Goal: Task Accomplishment & Management: Manage account settings

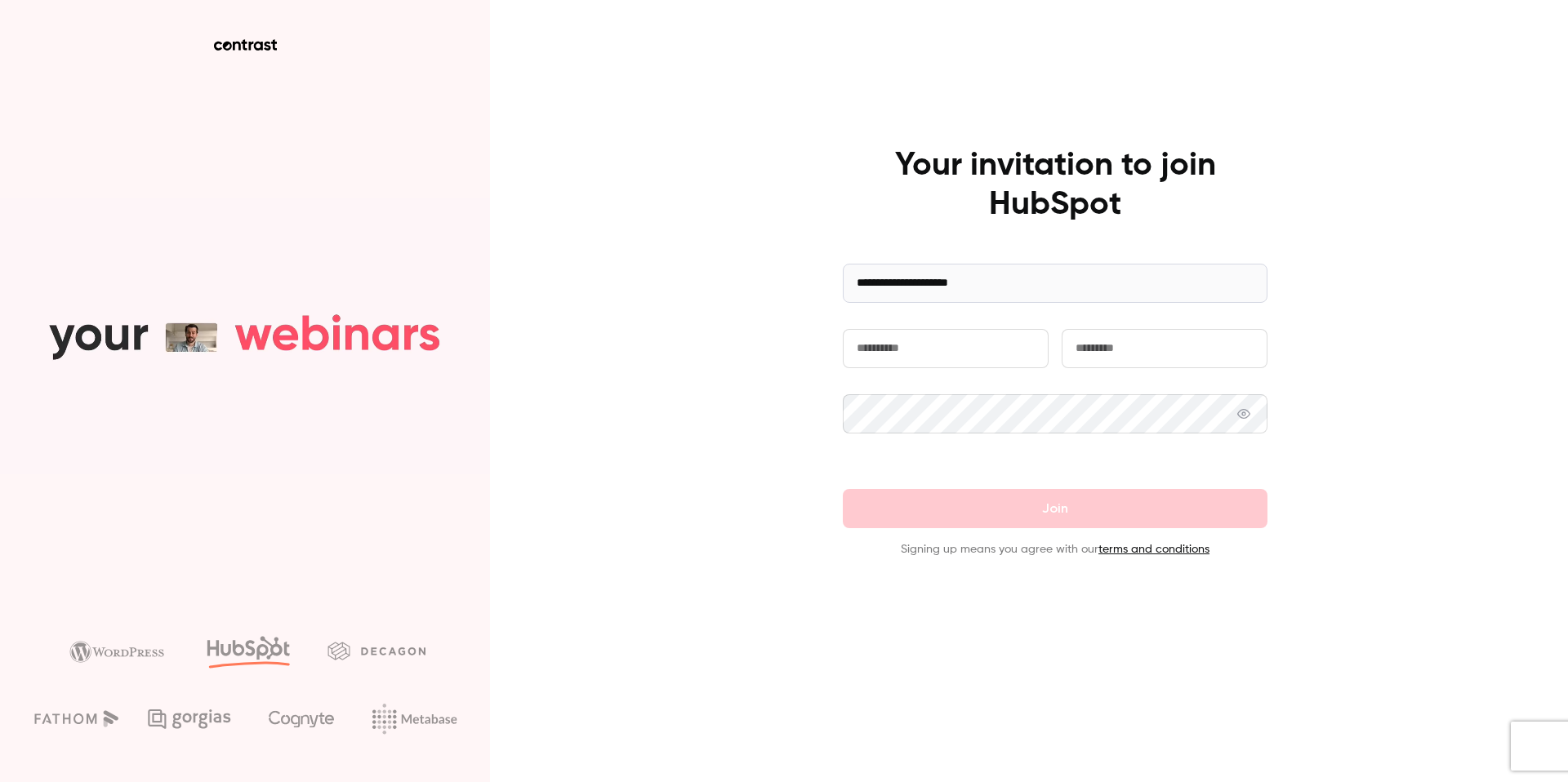
click at [911, 327] on form "**********" at bounding box center [1055, 411] width 425 height 295
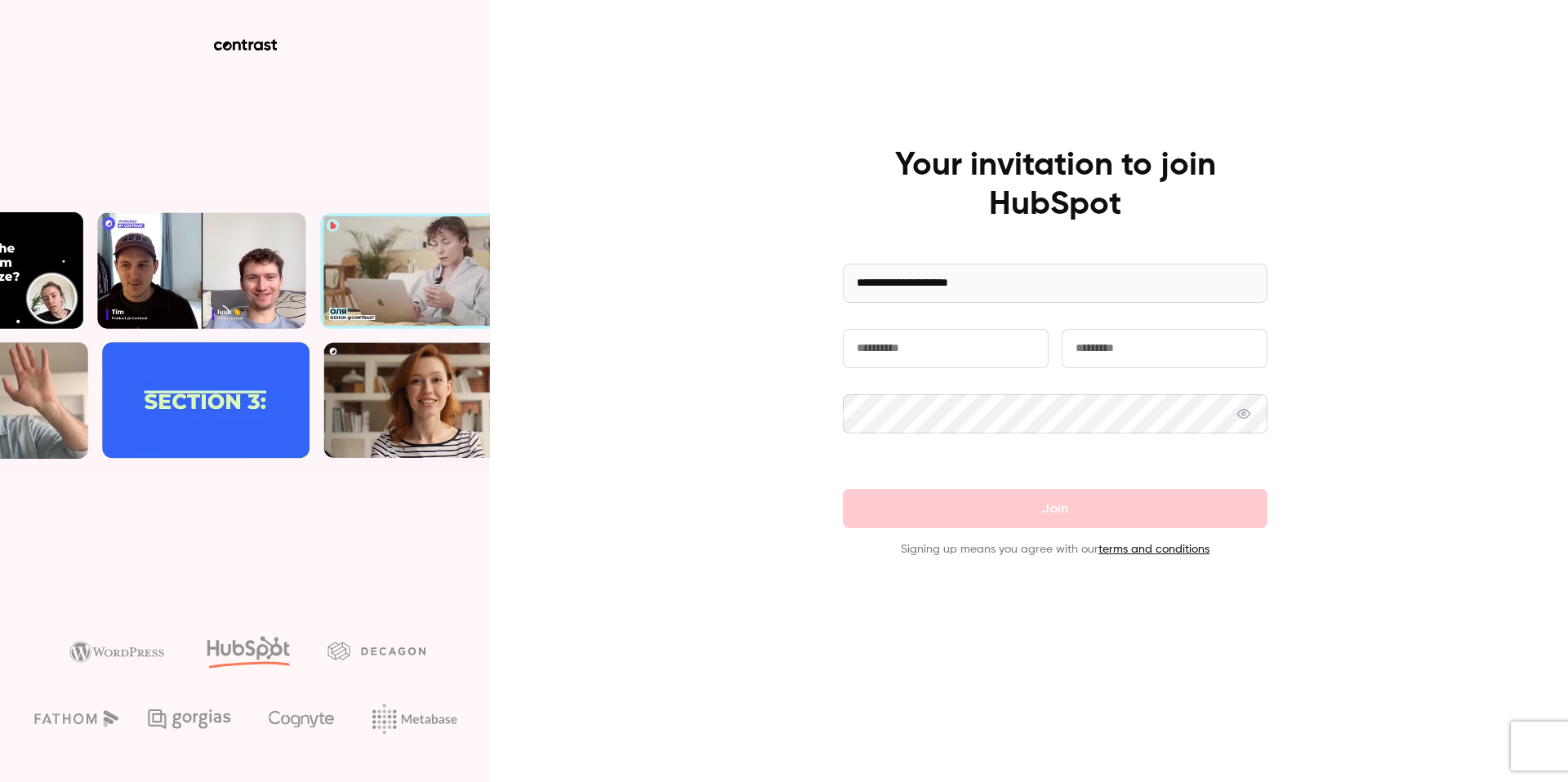
click at [911, 333] on input "text" at bounding box center [945, 348] width 205 height 40
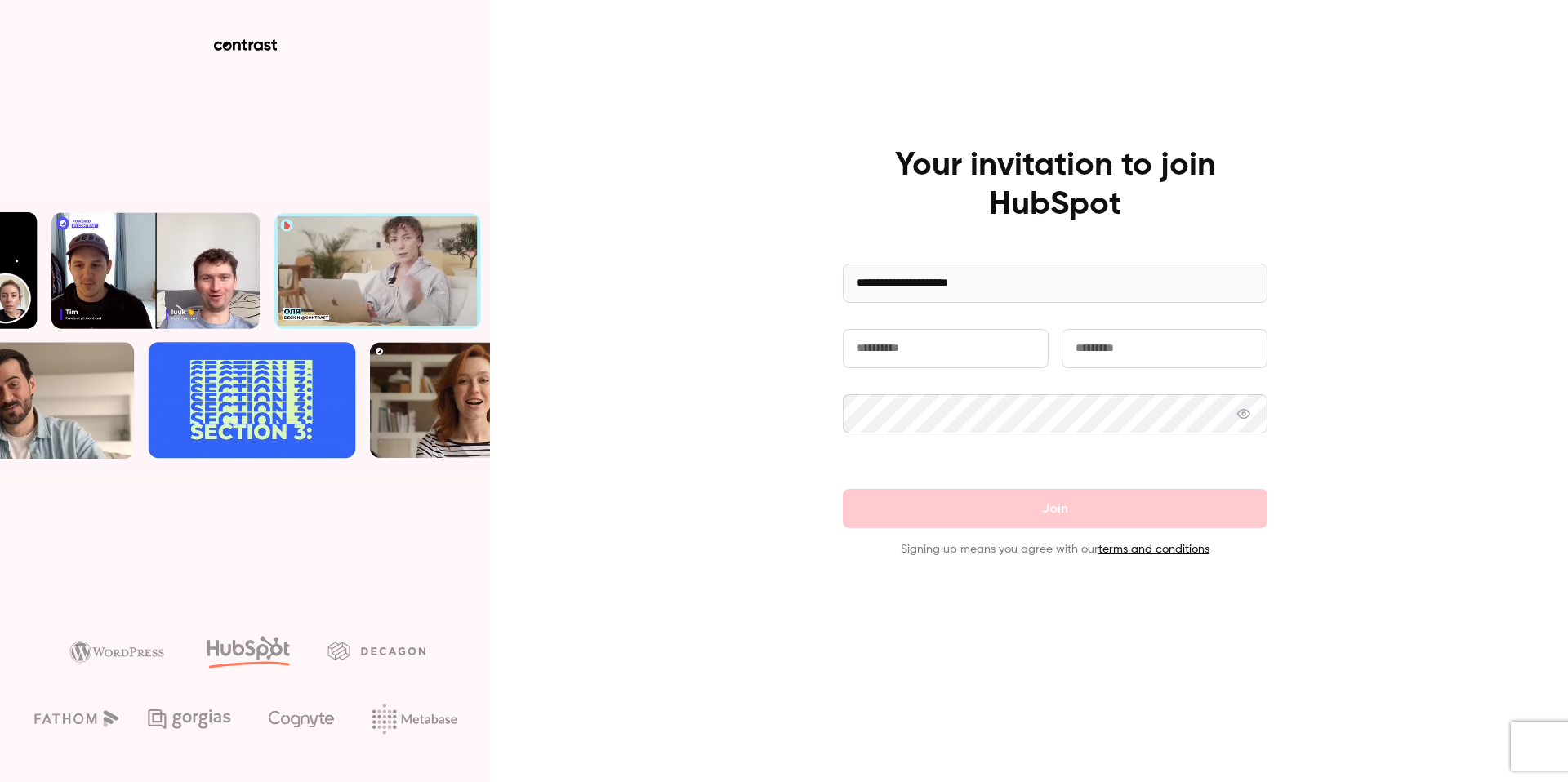
type input "******"
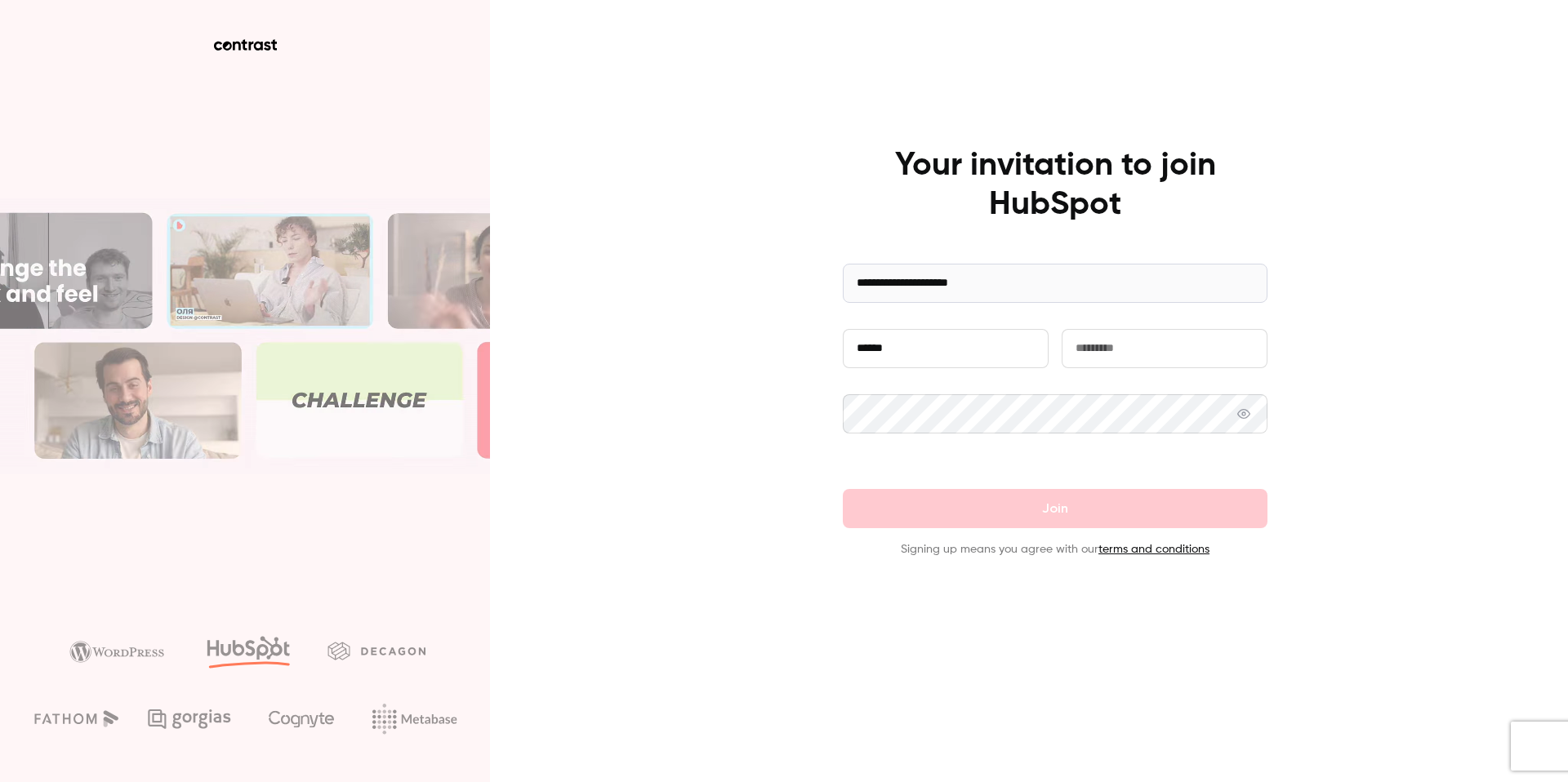
type input "*********"
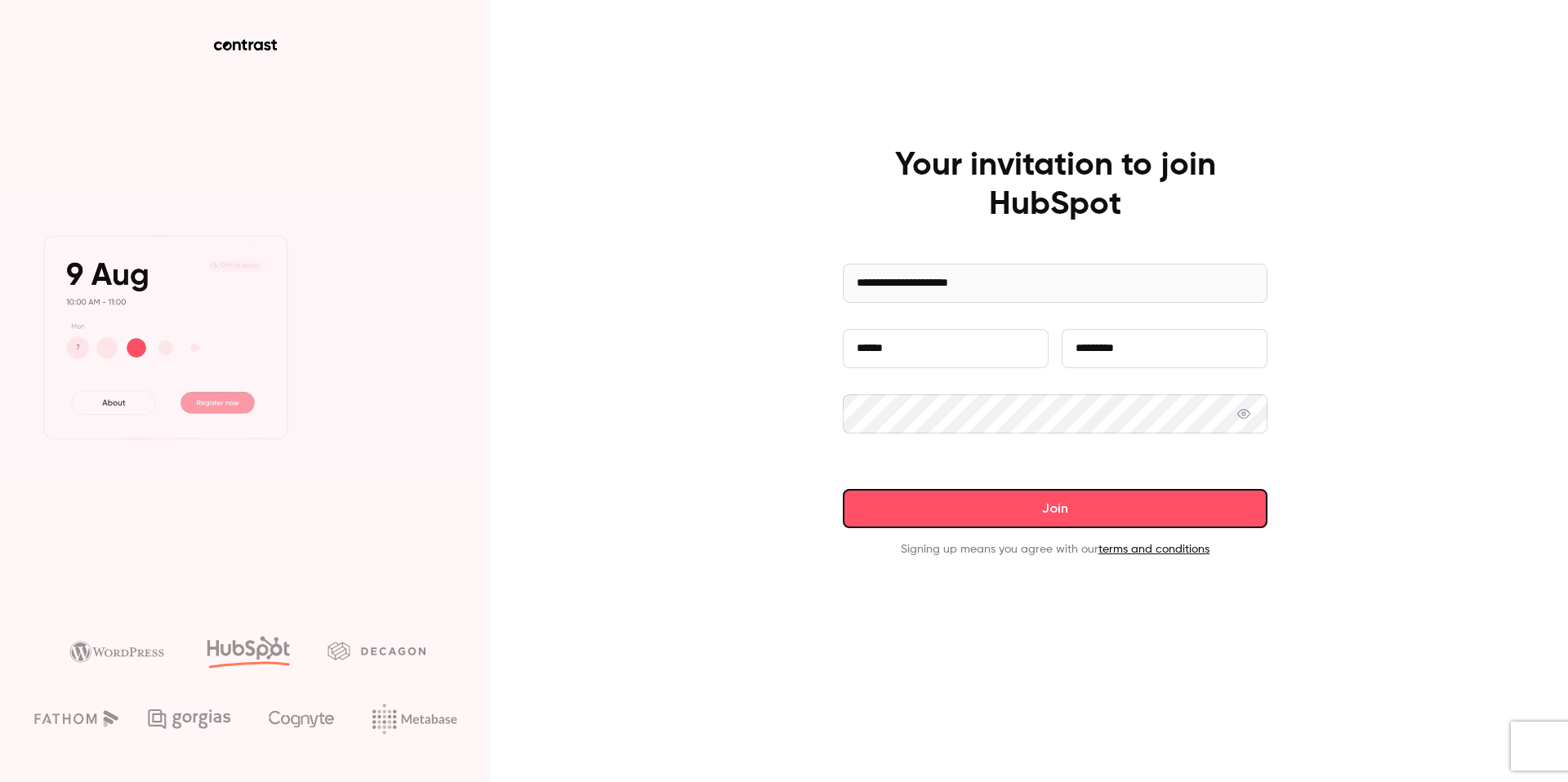
click at [1070, 503] on button "Join" at bounding box center [1055, 508] width 425 height 40
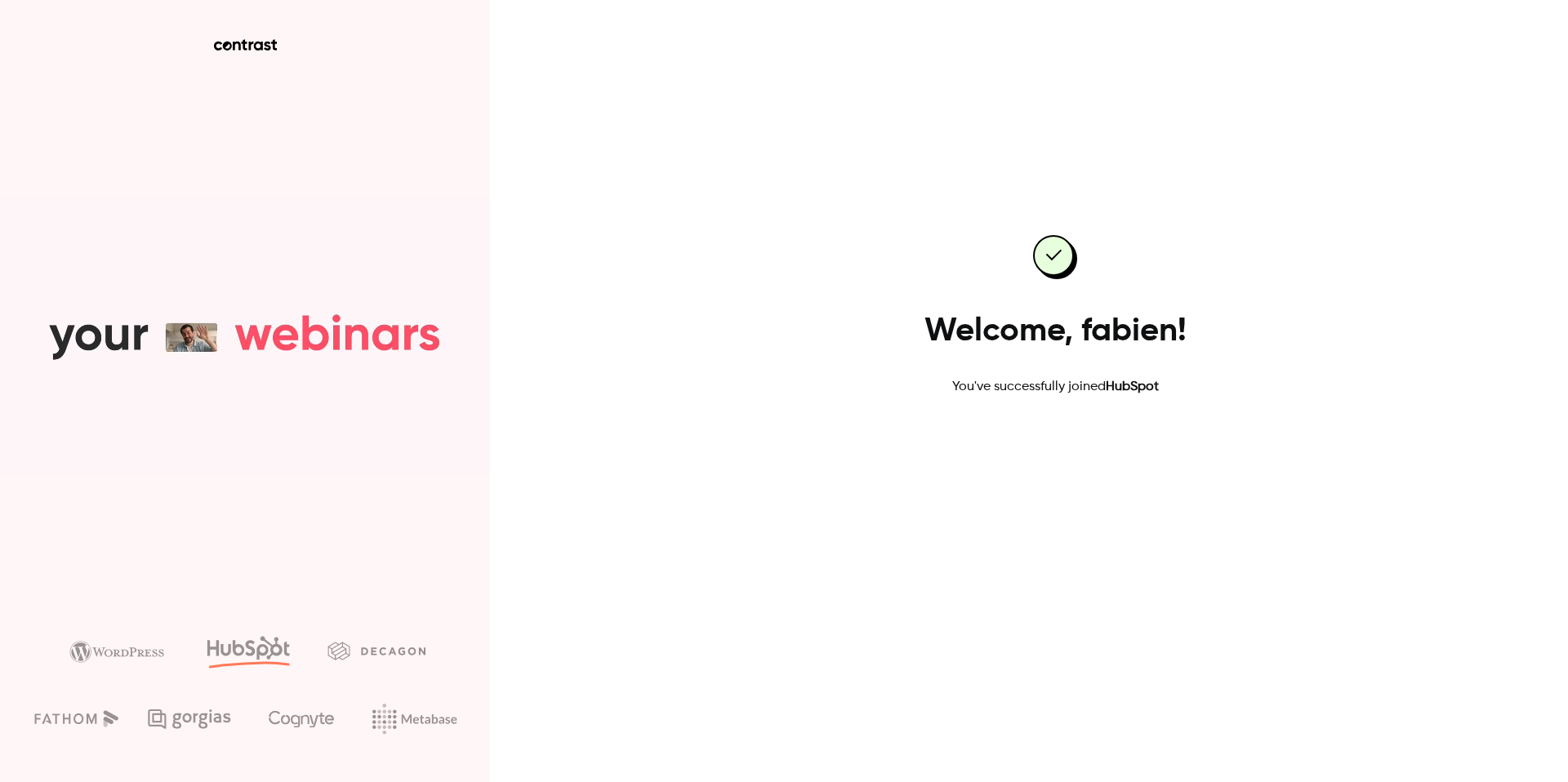
click at [1056, 456] on link "Go to dashboard" at bounding box center [1055, 449] width 139 height 40
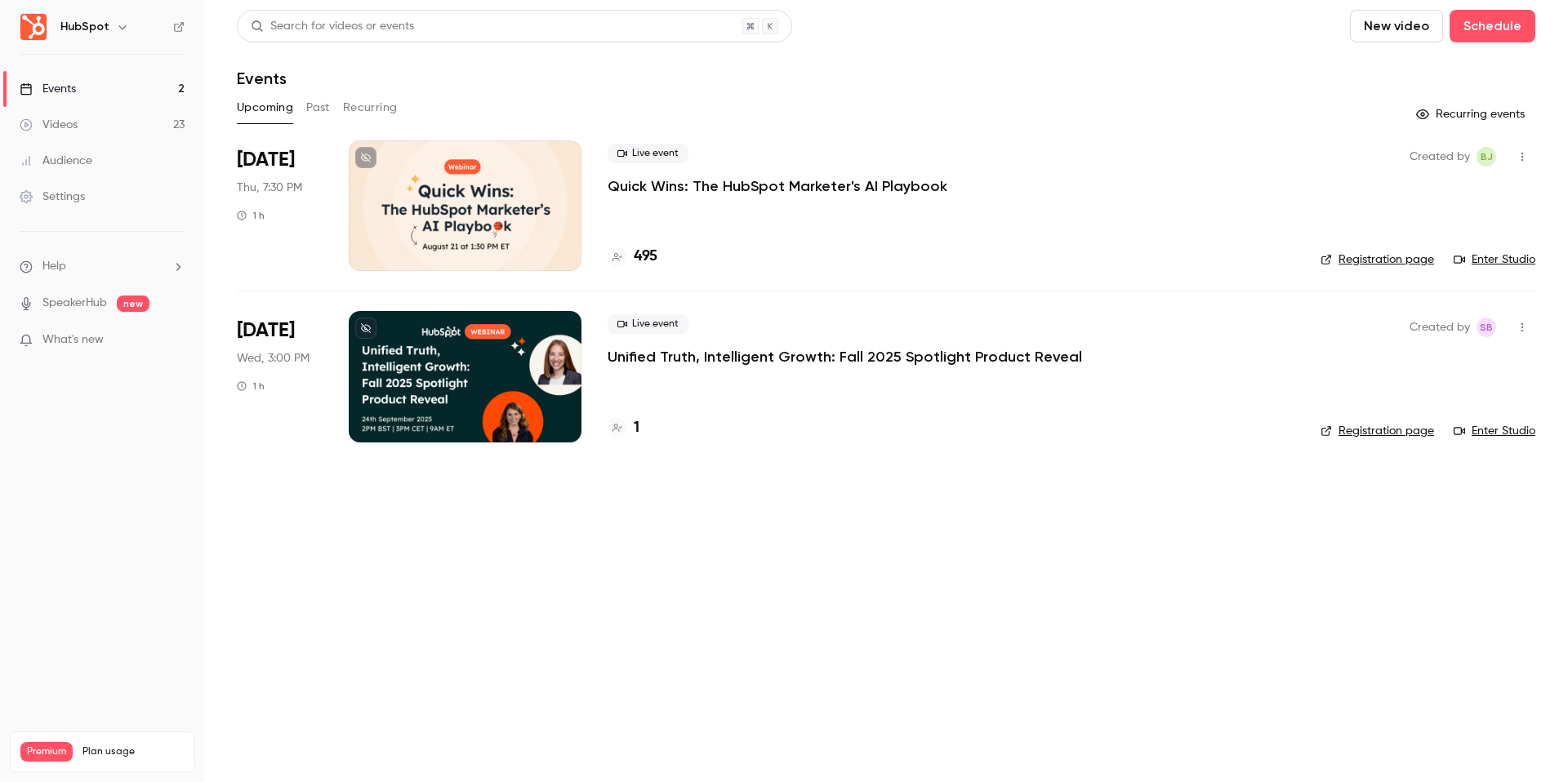
click at [829, 572] on main "Search for videos or events New video Schedule Events Upcoming Past Recurring R…" at bounding box center [886, 391] width 1363 height 782
click at [119, 334] on p "What's new" at bounding box center [88, 340] width 139 height 18
click at [1370, 524] on div at bounding box center [784, 391] width 1568 height 782
click at [89, 304] on link "SpeakerHub" at bounding box center [75, 303] width 64 height 18
click at [135, 306] on span "new" at bounding box center [133, 304] width 32 height 17
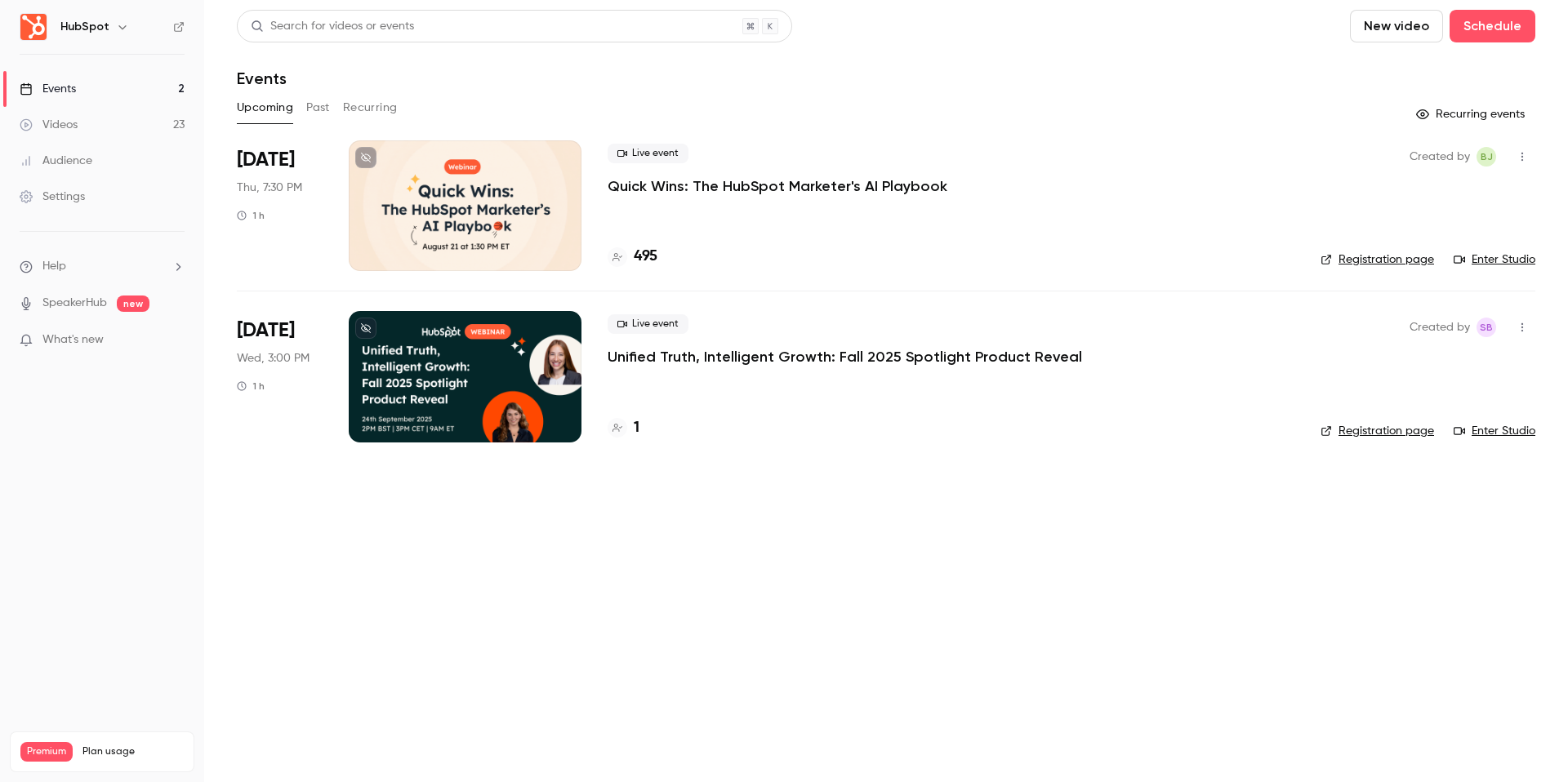
click at [111, 184] on link "Settings" at bounding box center [102, 196] width 205 height 36
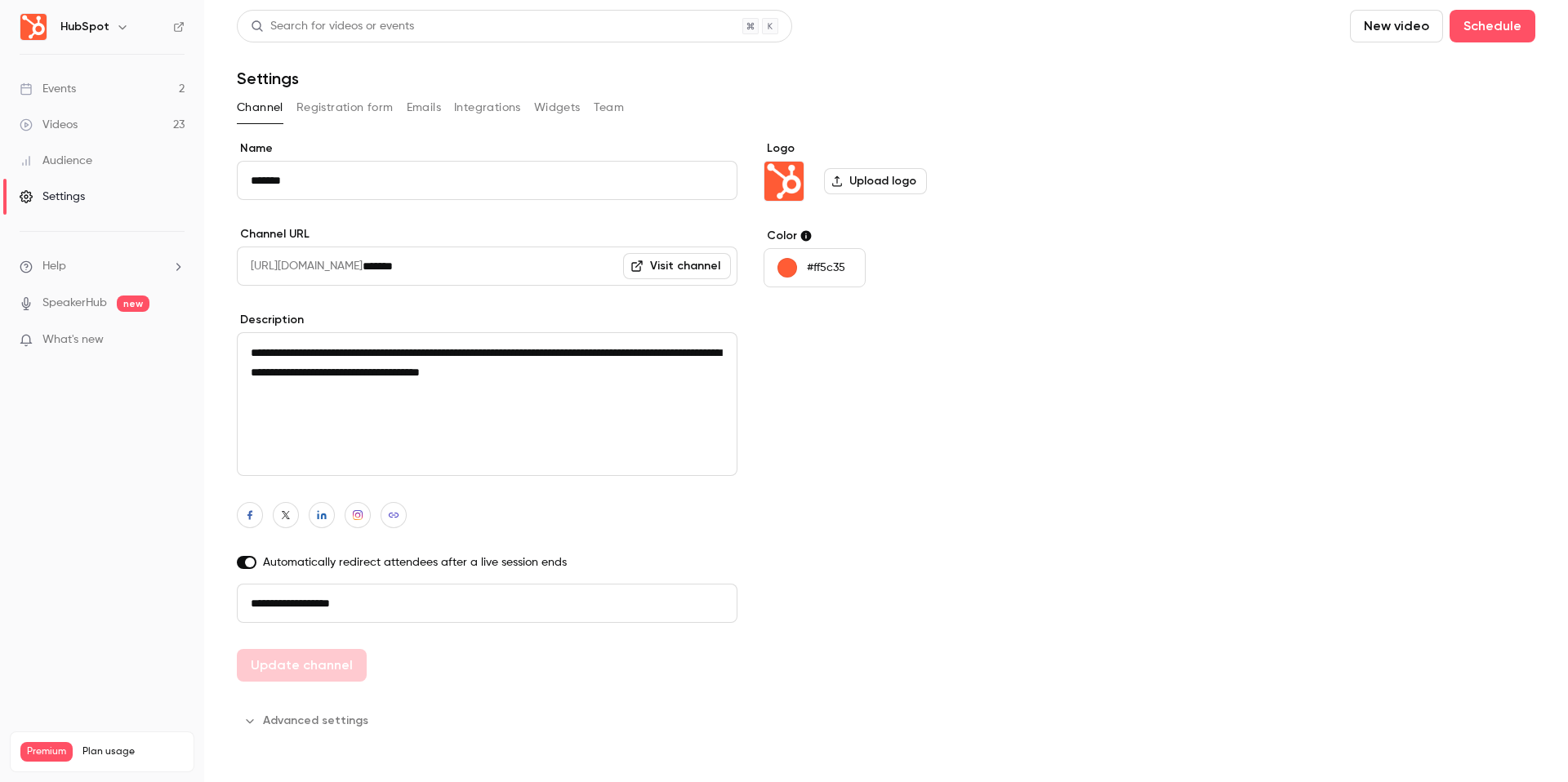
click at [331, 120] on button "Registration form" at bounding box center [345, 108] width 97 height 26
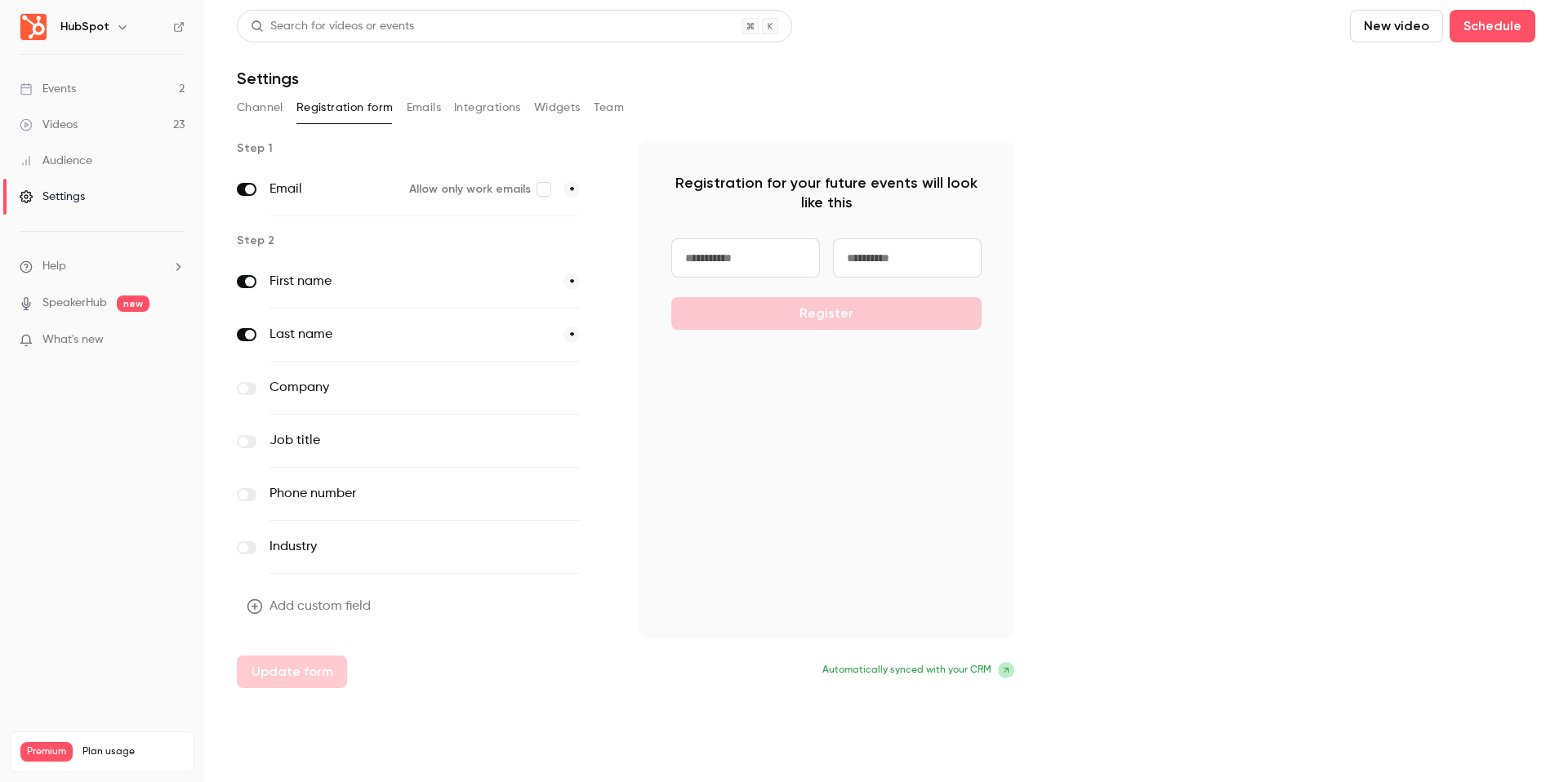
click at [412, 111] on button "Emails" at bounding box center [423, 108] width 34 height 26
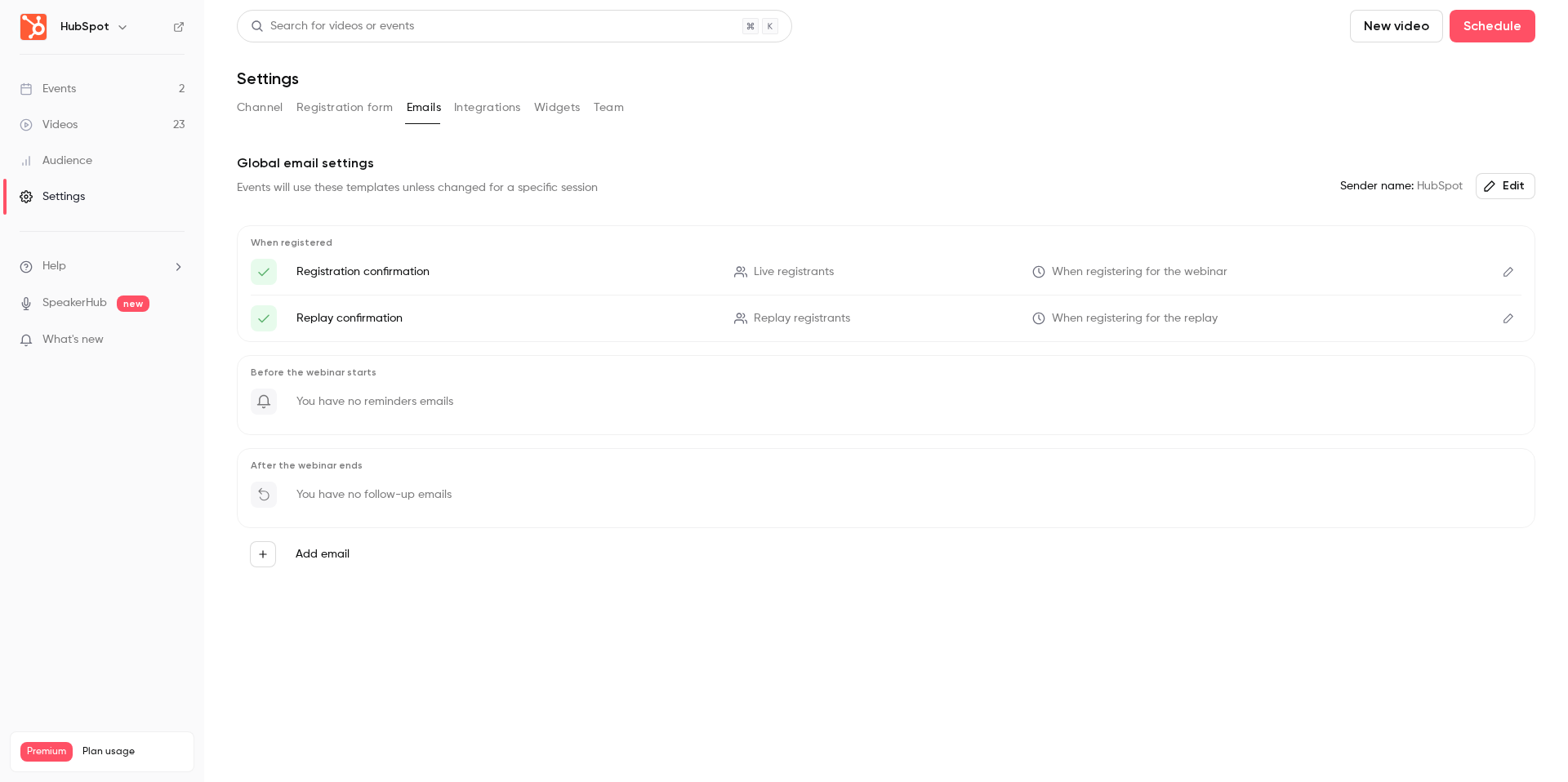
click at [493, 114] on button "Integrations" at bounding box center [487, 108] width 67 height 26
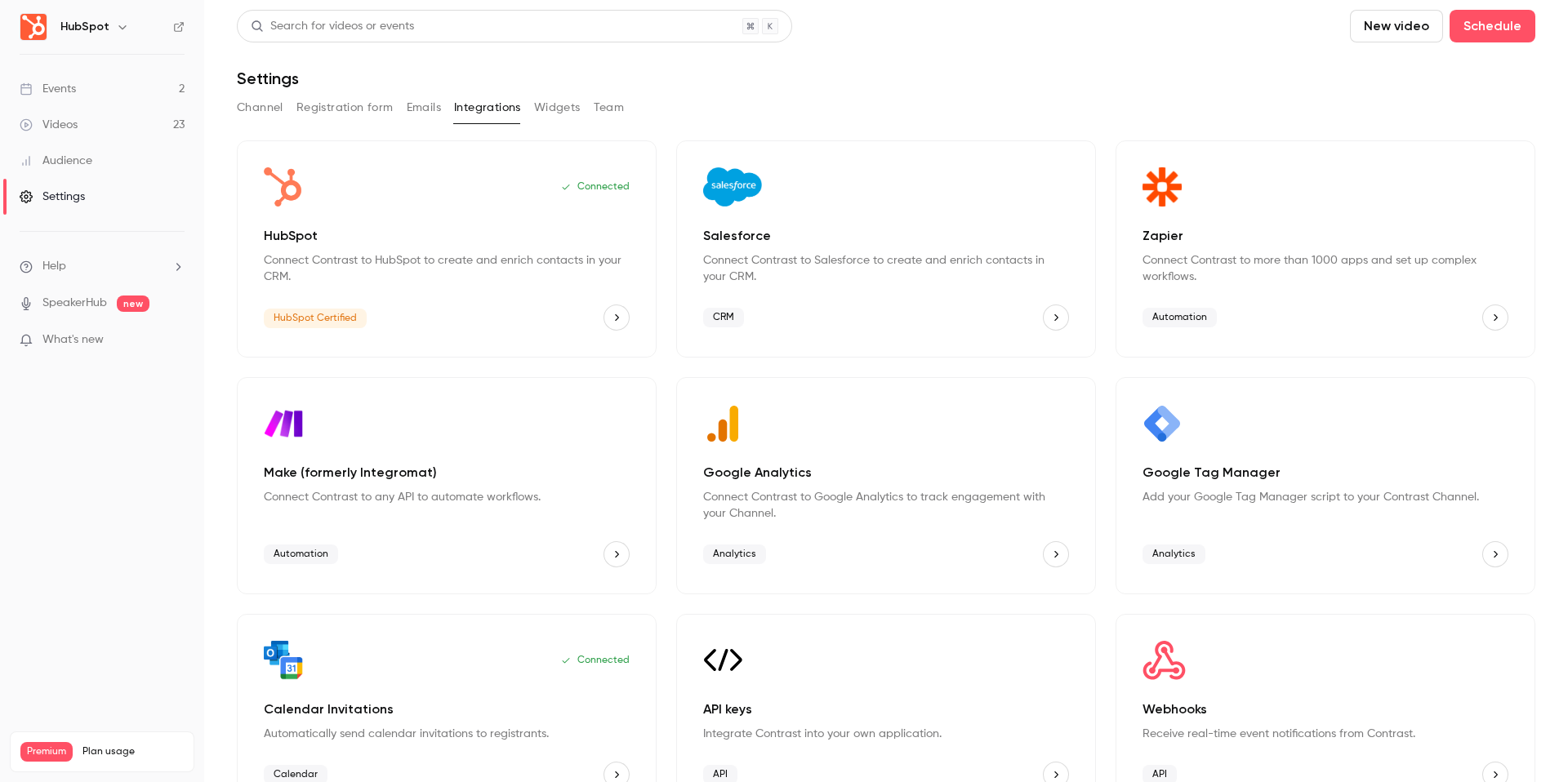
click at [418, 109] on button "Emails" at bounding box center [423, 108] width 34 height 26
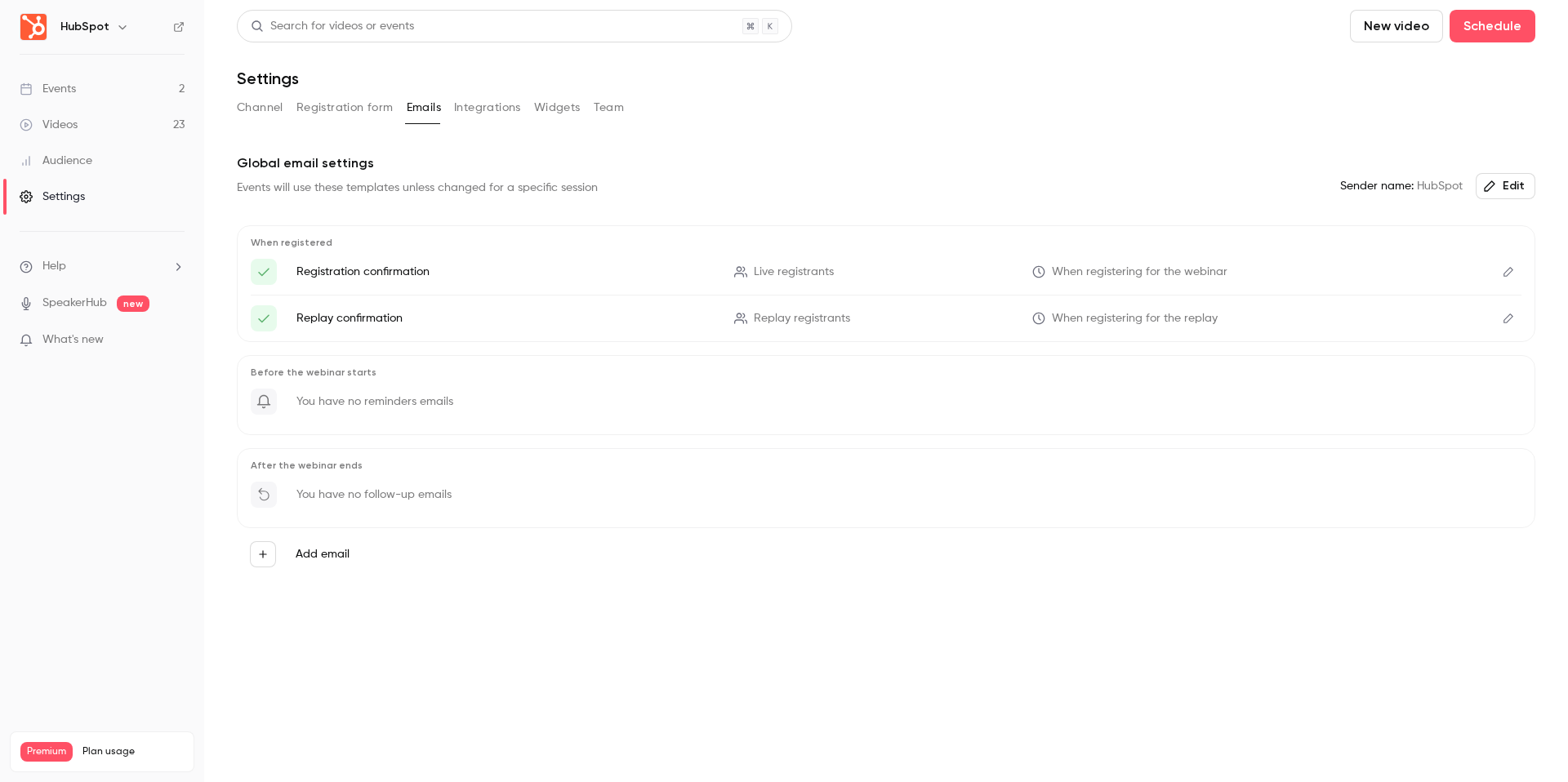
click at [618, 96] on button "Team" at bounding box center [609, 108] width 31 height 26
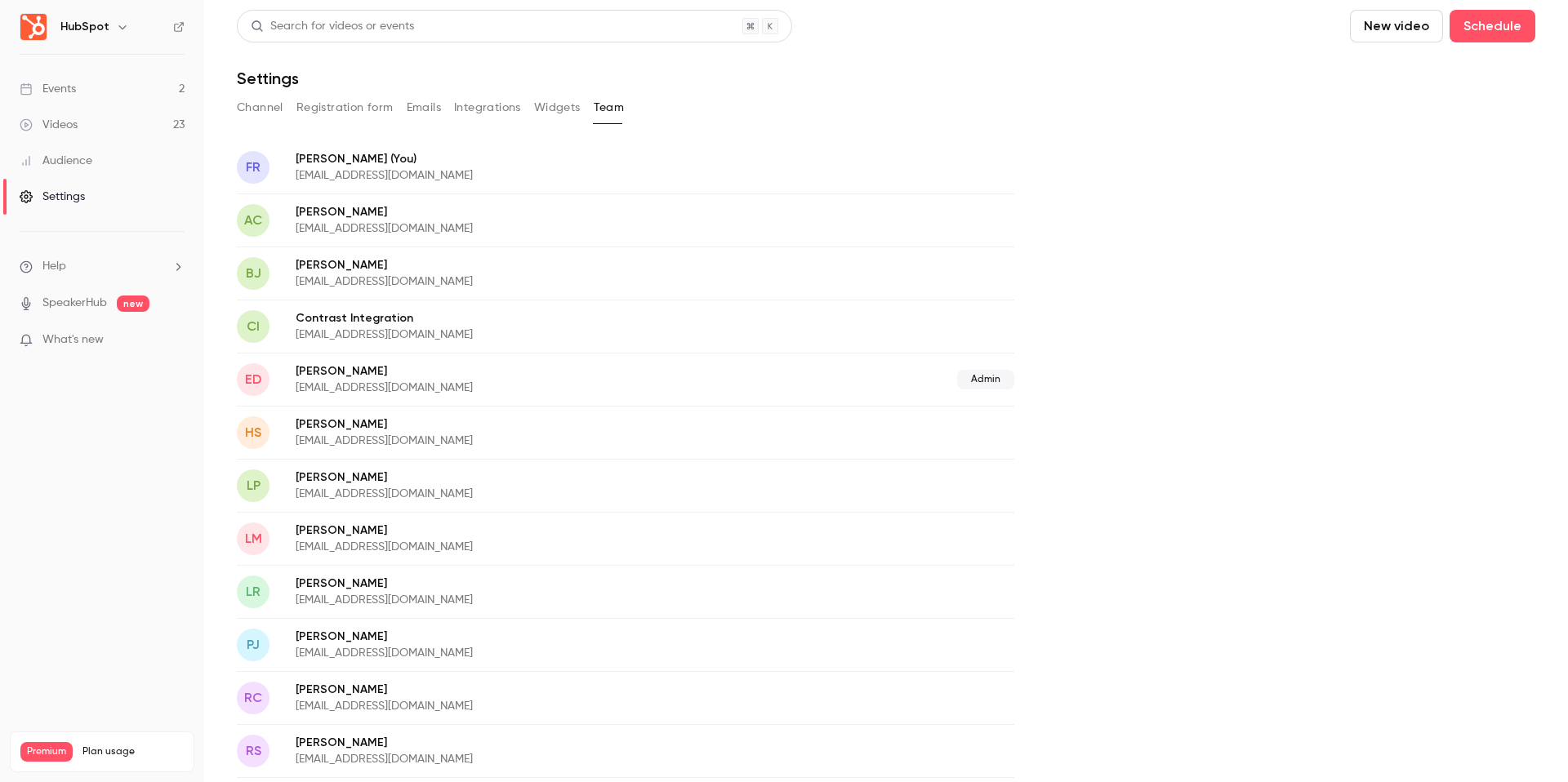
click at [574, 96] on button "Widgets" at bounding box center [557, 108] width 47 height 26
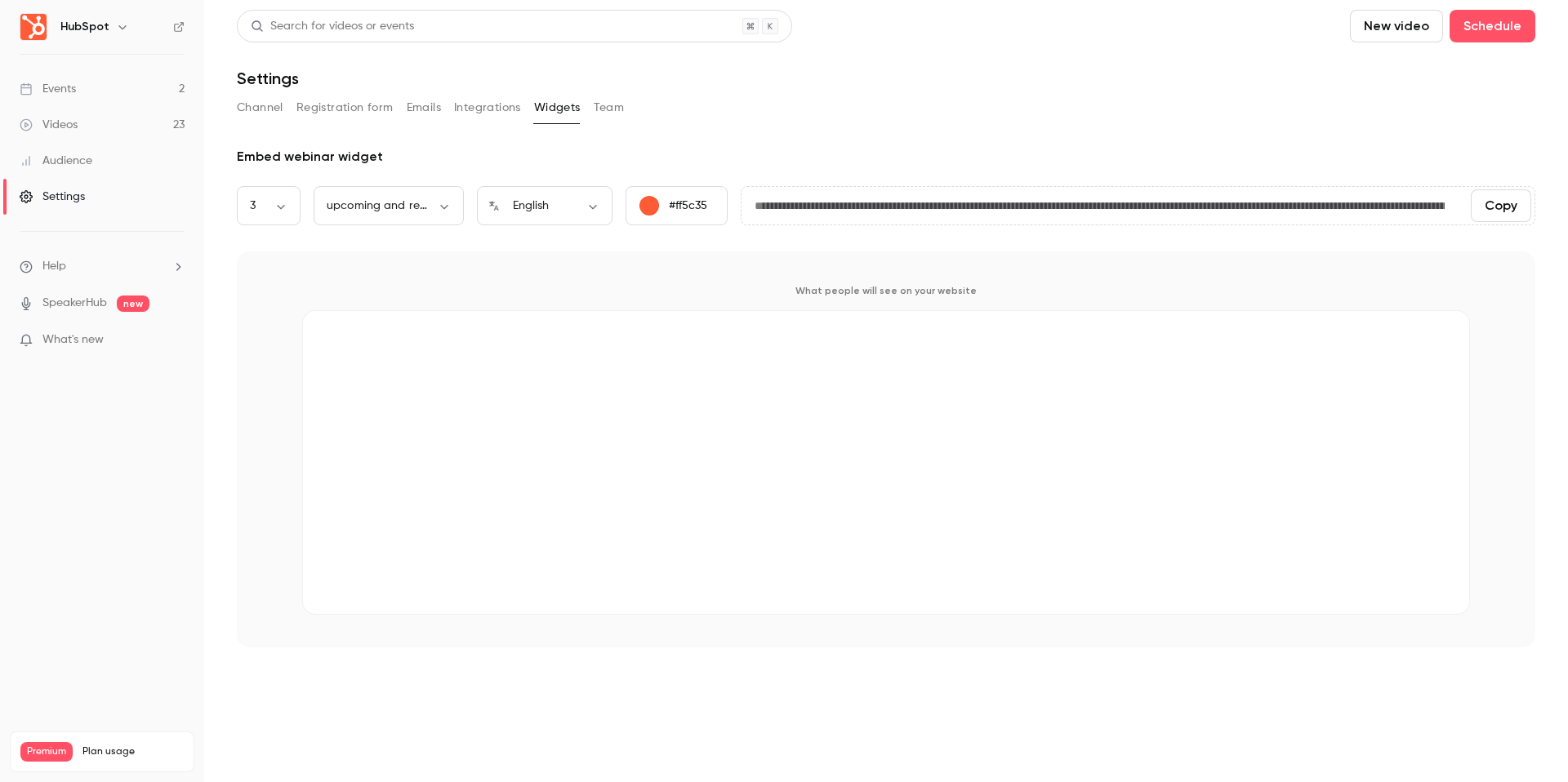
click at [610, 108] on button "Team" at bounding box center [609, 108] width 31 height 26
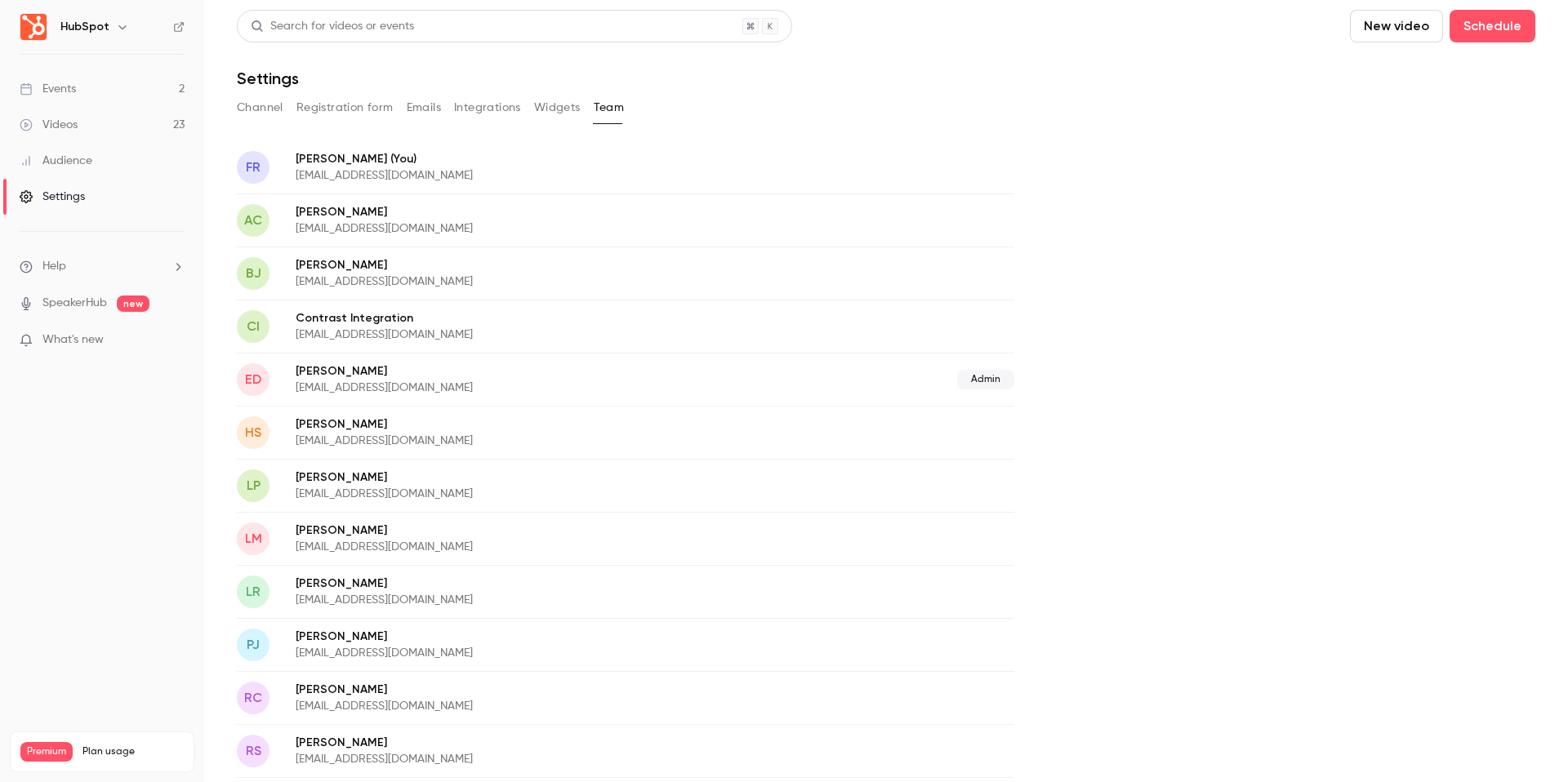
click at [73, 154] on div "Audience" at bounding box center [55, 161] width 73 height 17
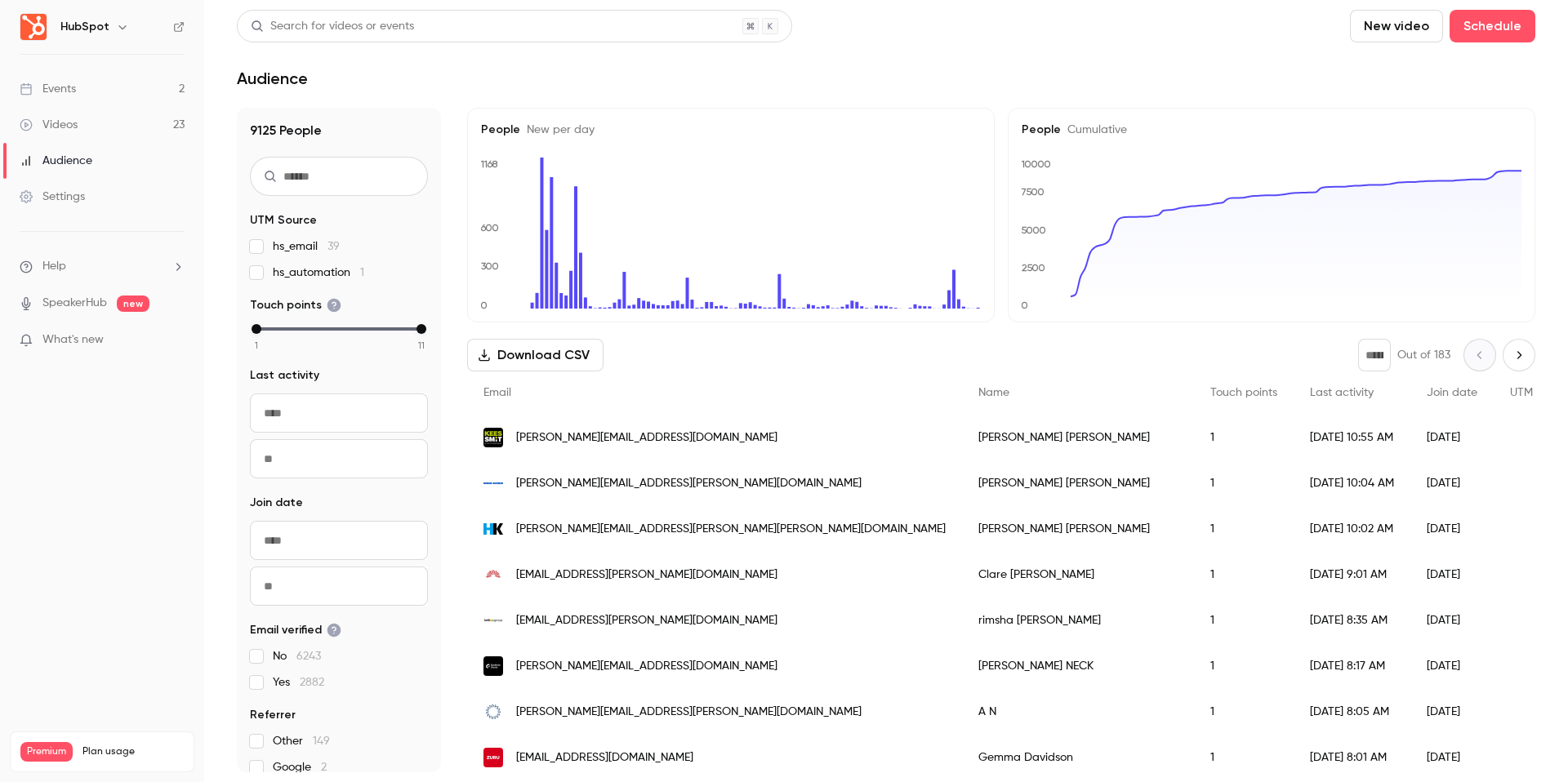
click at [72, 123] on div "Videos" at bounding box center [48, 125] width 58 height 17
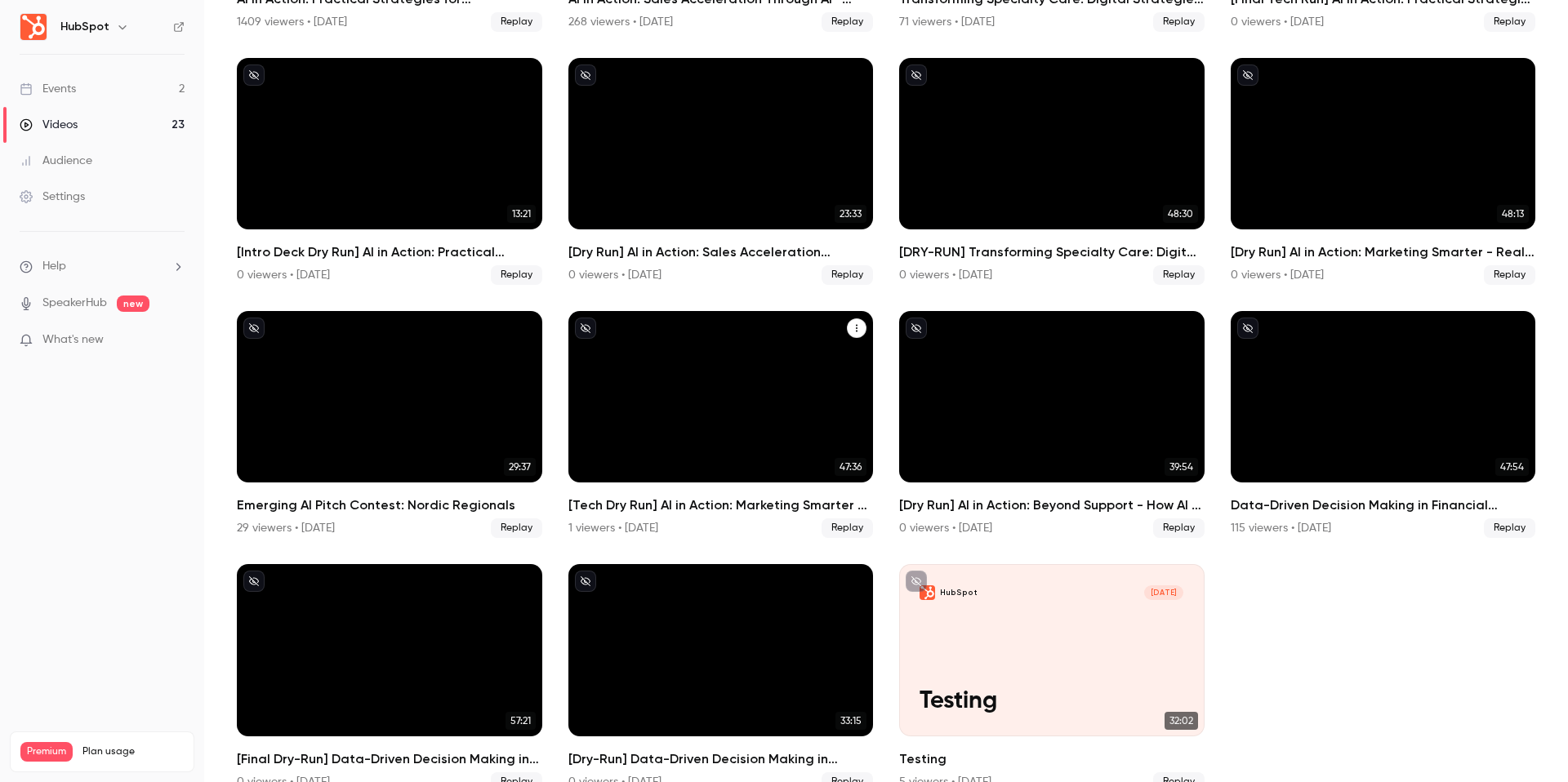
scroll to position [837, 0]
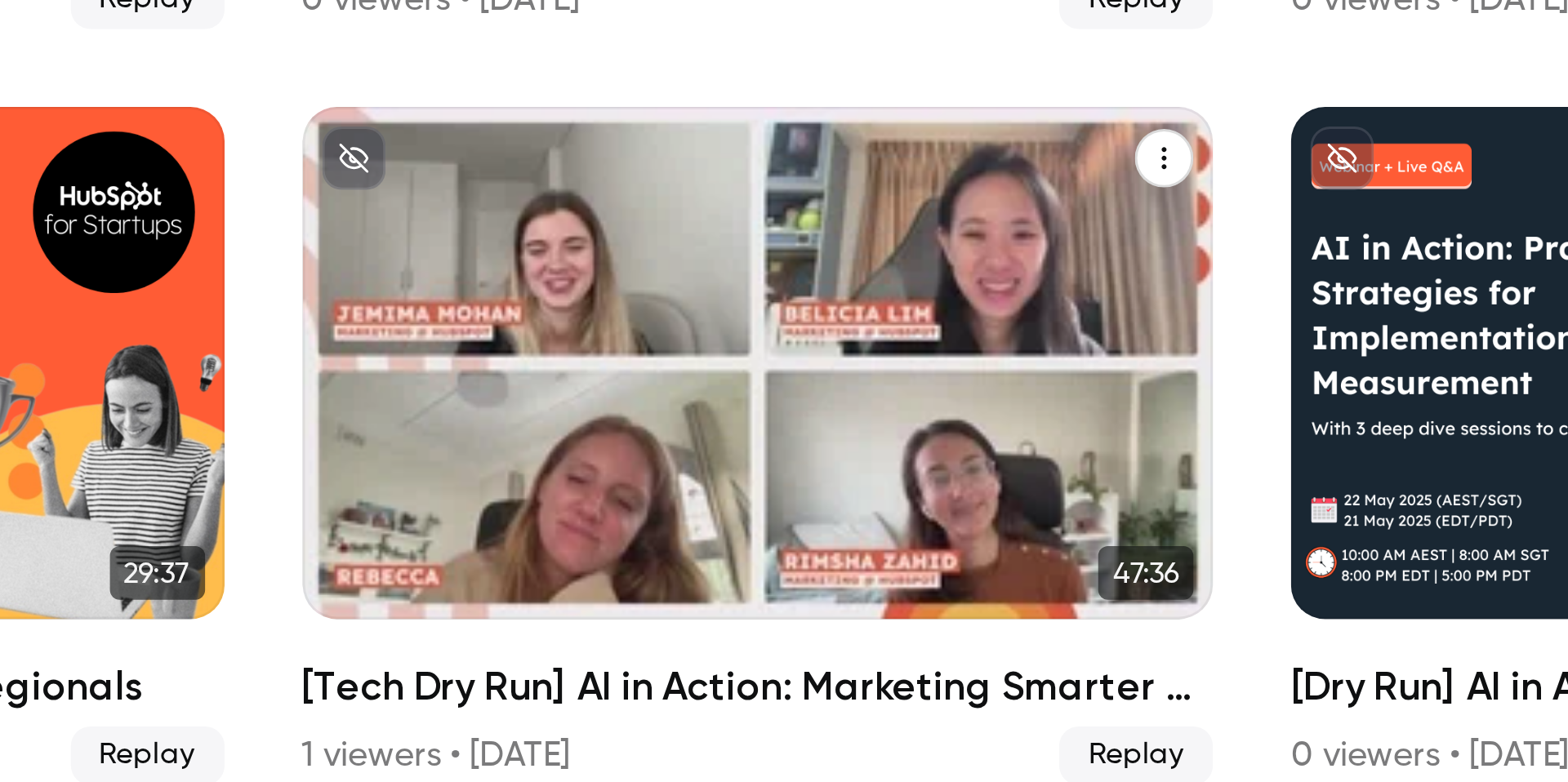
click at [702, 421] on div "[Tech Dry Run] AI in Action: Marketing Smarter - Real-World AI Use Cases in Mar…" at bounding box center [721, 402] width 306 height 171
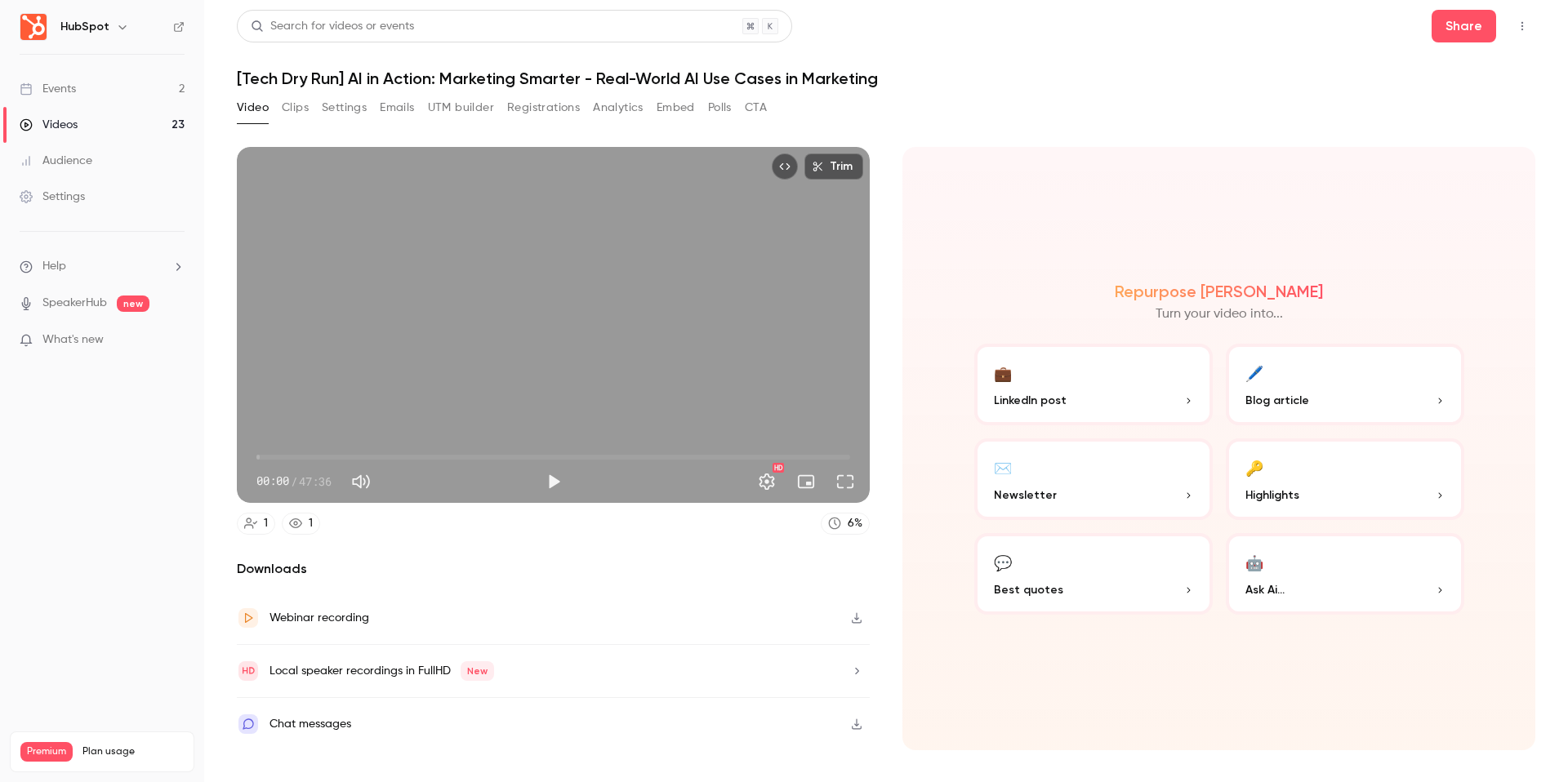
click at [544, 478] on button "Play" at bounding box center [553, 481] width 32 height 32
click at [461, 456] on span "16:22" at bounding box center [553, 457] width 593 height 26
click at [470, 454] on span "16:24" at bounding box center [553, 457] width 593 height 26
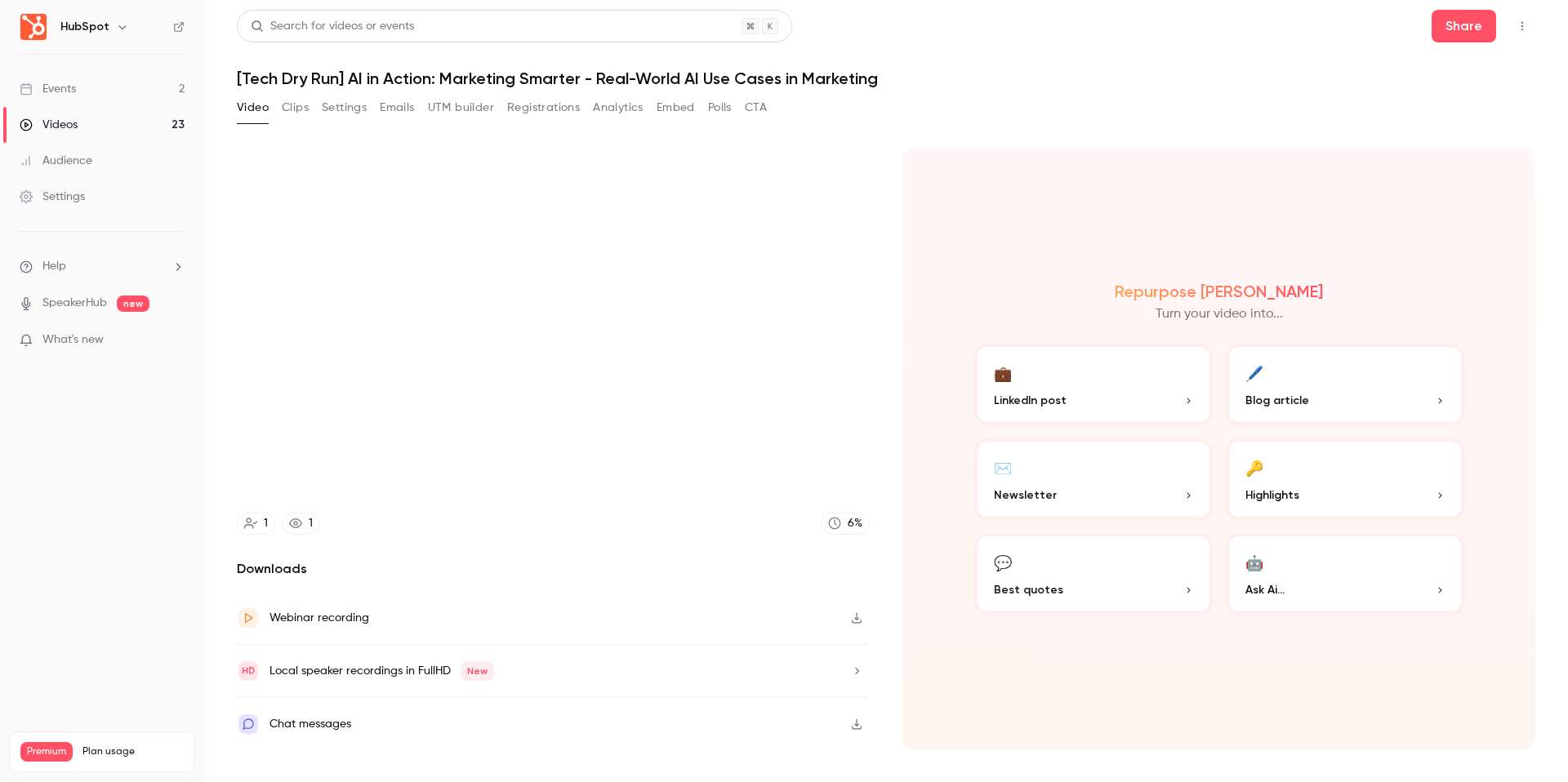
click at [75, 21] on h6 "HubSpot" at bounding box center [85, 27] width 49 height 17
type input "******"
click at [102, 130] on link "Videos 23" at bounding box center [102, 124] width 205 height 36
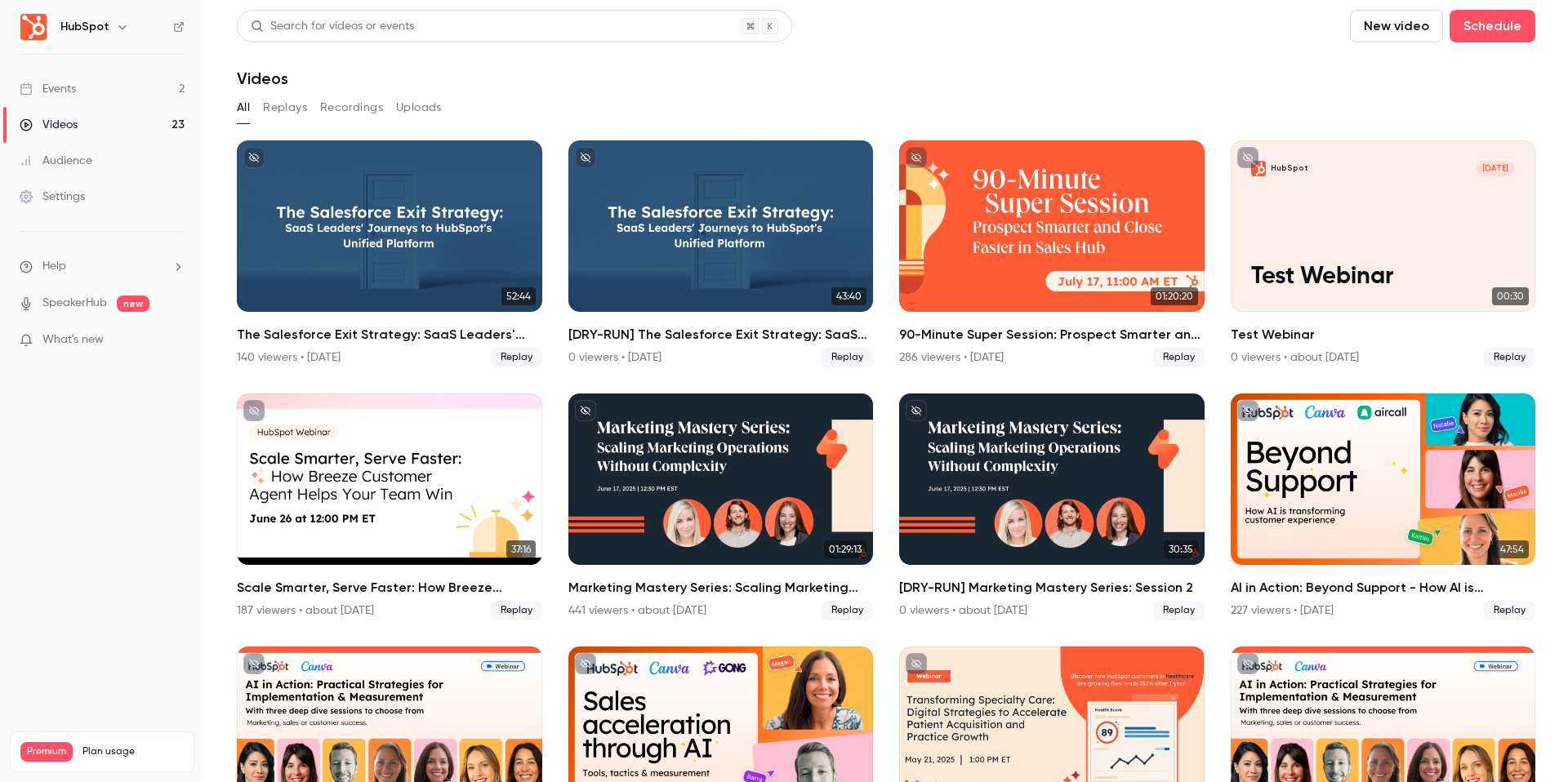
click at [76, 79] on link "Events 2" at bounding box center [102, 88] width 205 height 36
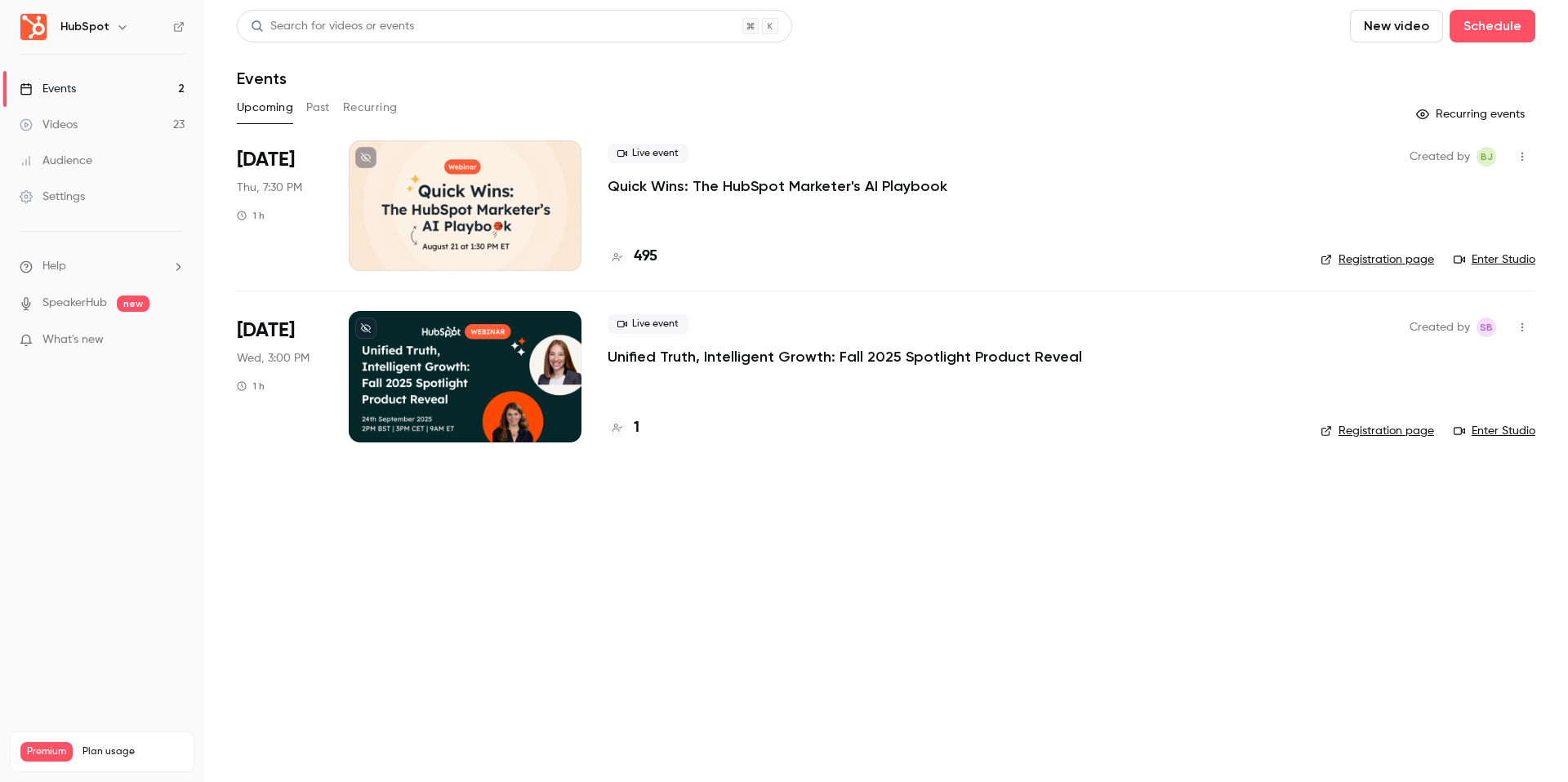
click at [76, 197] on div "Settings" at bounding box center [52, 197] width 65 height 17
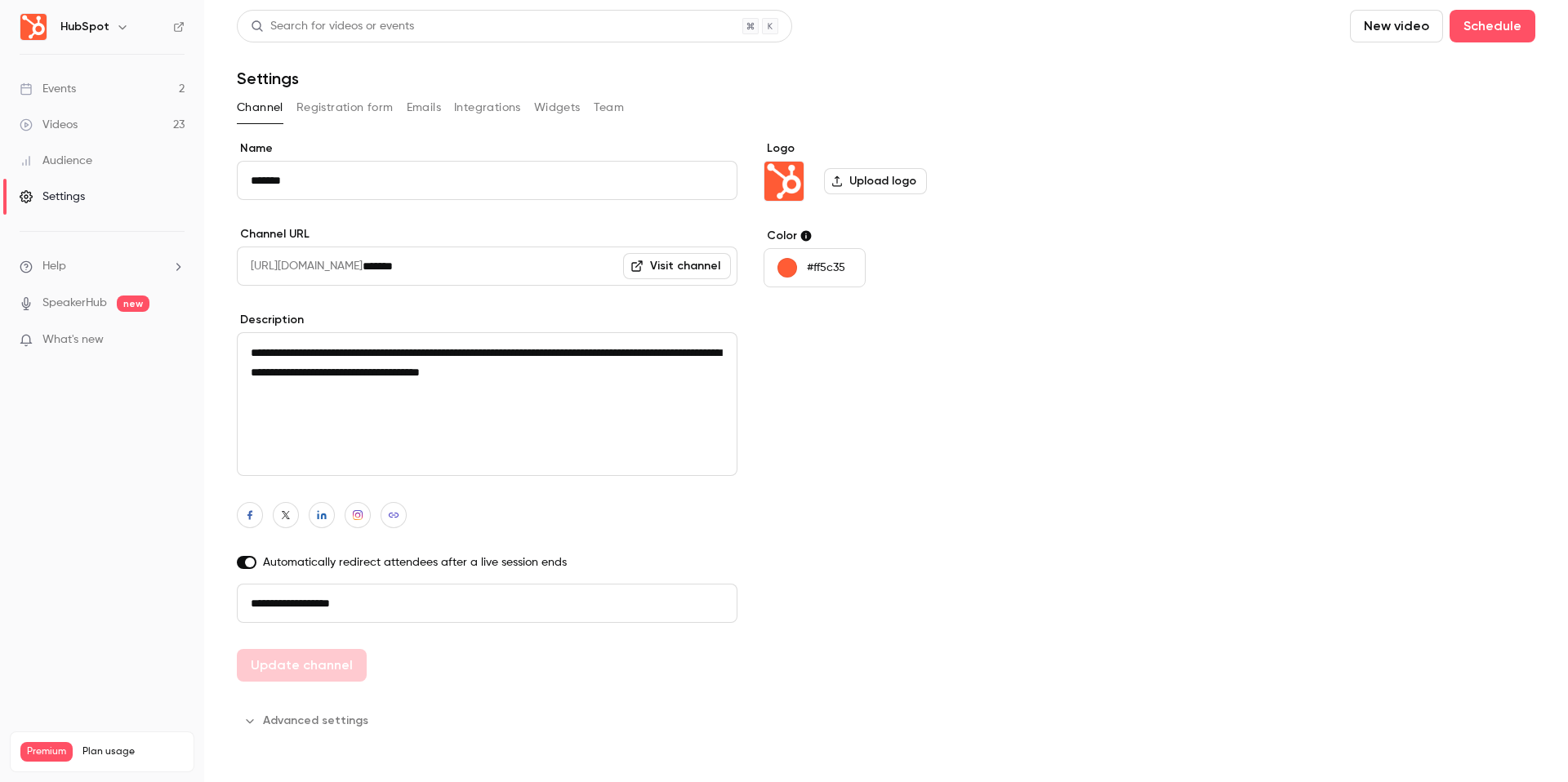
click at [322, 717] on button "Advanced settings" at bounding box center [307, 721] width 141 height 26
click at [93, 81] on link "Events 2" at bounding box center [102, 88] width 205 height 36
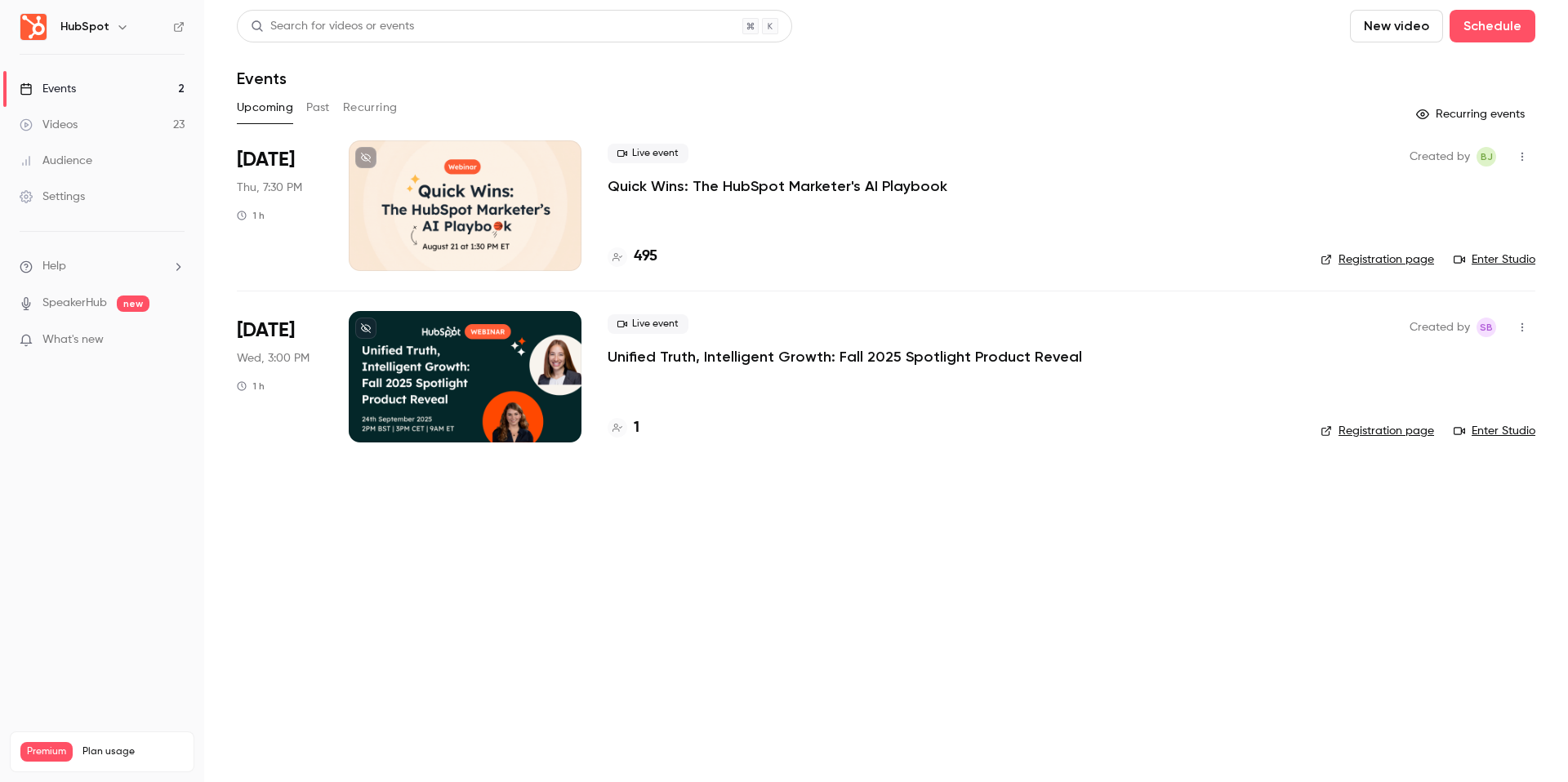
drag, startPoint x: 1472, startPoint y: 20, endPoint x: 1085, endPoint y: -44, distance: 392.3
click at [1085, 0] on html "HubSpot Events 2 Videos 23 Audience Settings Help SpeakerHub new What's new Pre…" at bounding box center [784, 391] width 1568 height 782
